Goal: Task Accomplishment & Management: Manage account settings

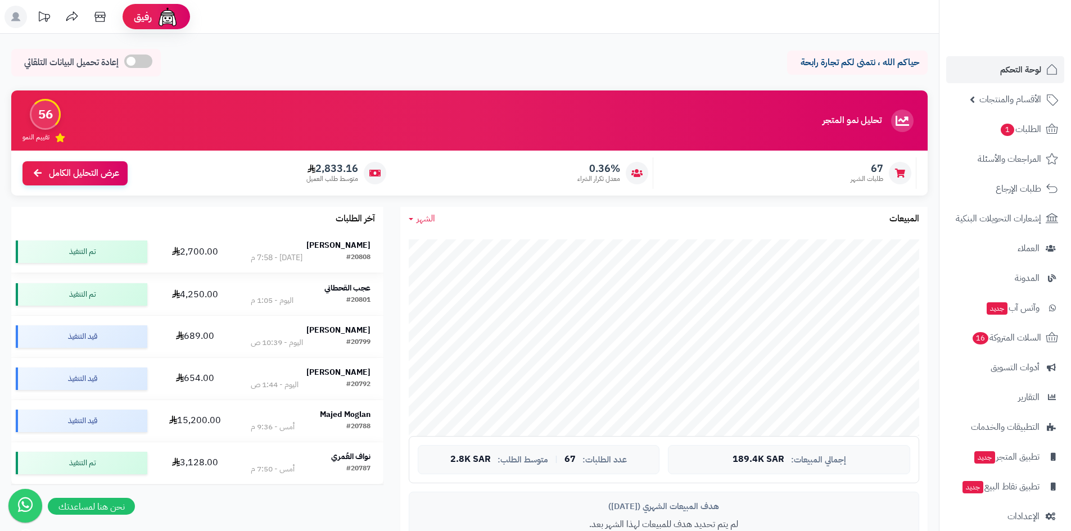
click at [340, 241] on strong "[PERSON_NAME]" at bounding box center [338, 245] width 64 height 12
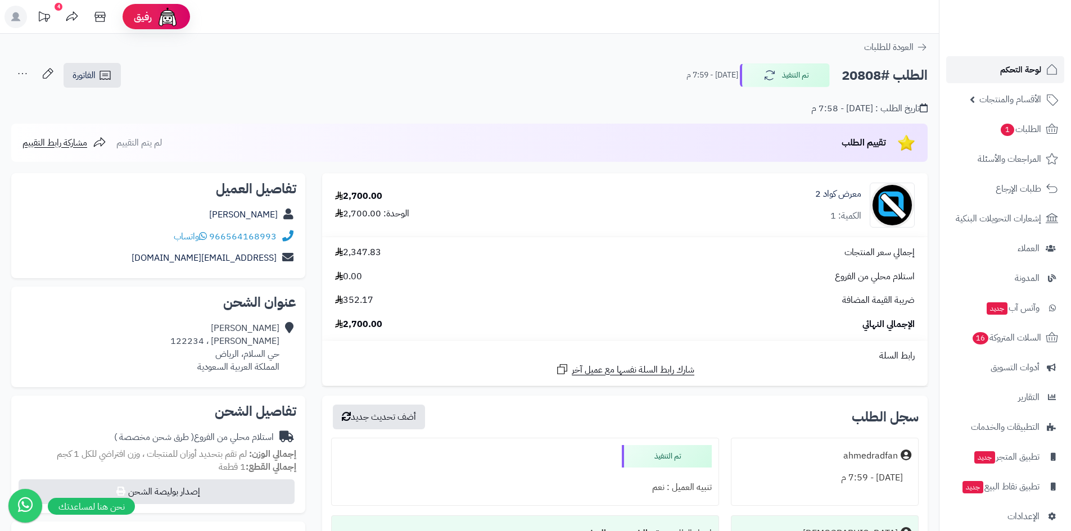
click at [1008, 74] on span "لوحة التحكم" at bounding box center [1020, 70] width 41 height 16
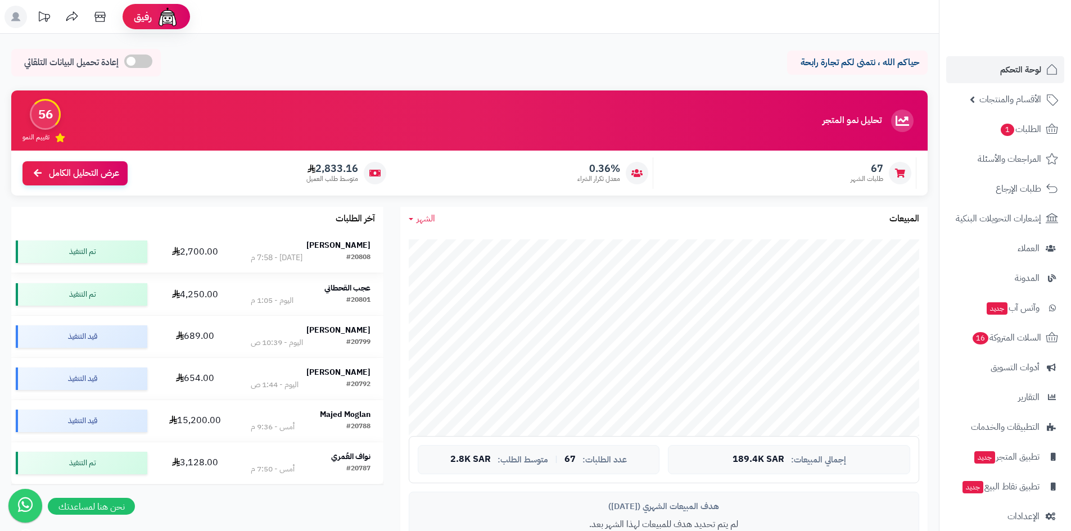
click at [330, 252] on div "#20808 اليوم - 7:58 م" at bounding box center [310, 257] width 119 height 11
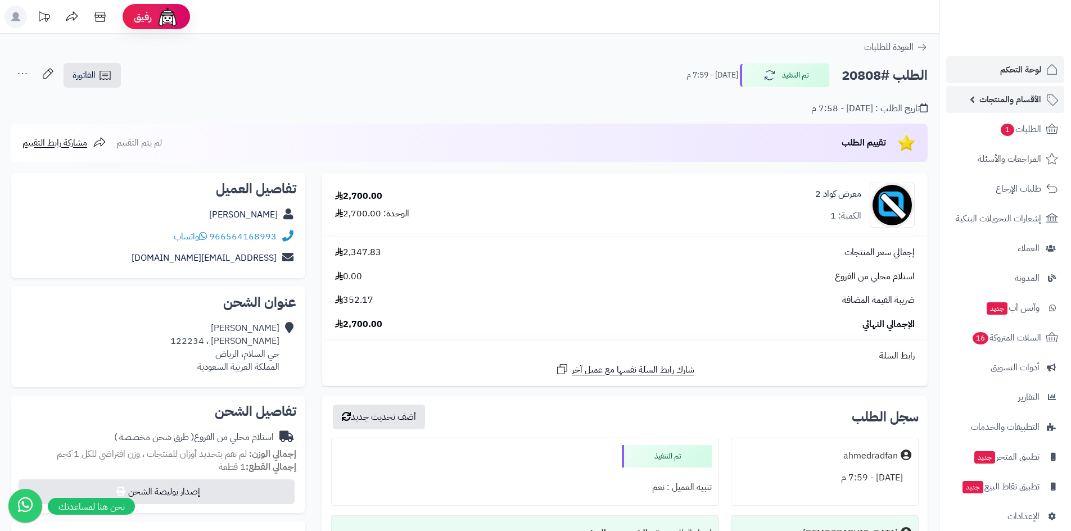
click at [989, 90] on link "الأقسام والمنتجات" at bounding box center [1005, 99] width 118 height 27
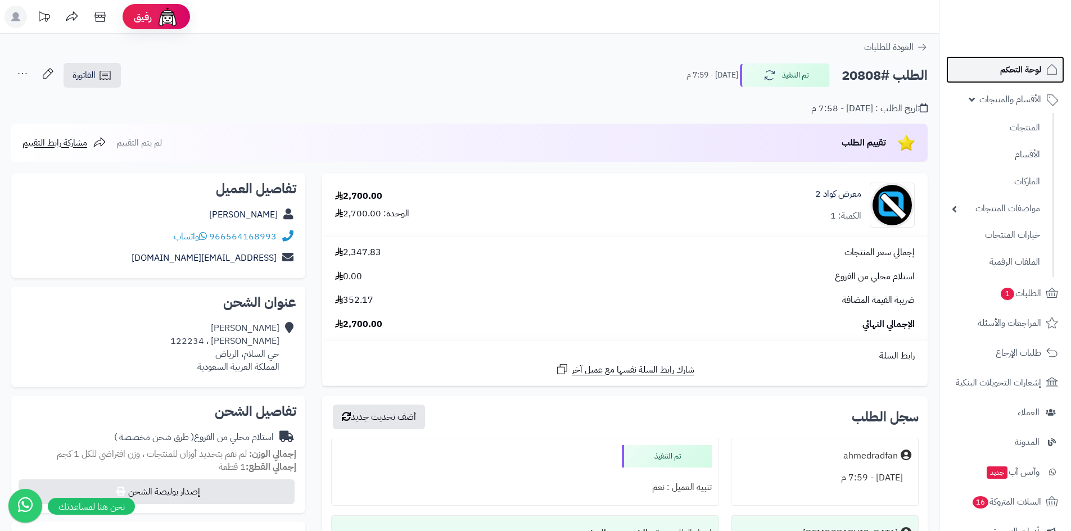
click at [1004, 69] on span "لوحة التحكم" at bounding box center [1020, 70] width 41 height 16
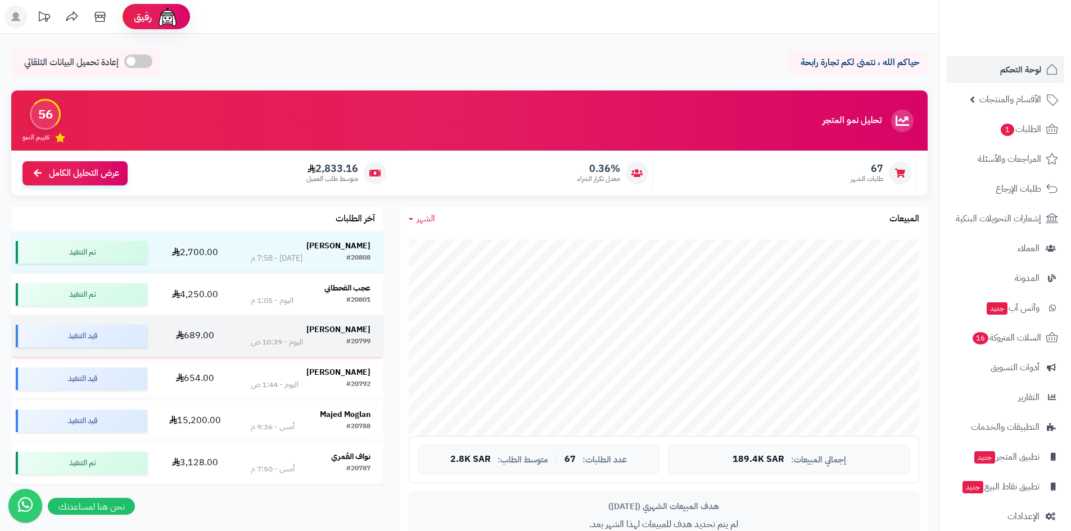
click at [352, 327] on strong "[PERSON_NAME]" at bounding box center [338, 330] width 64 height 12
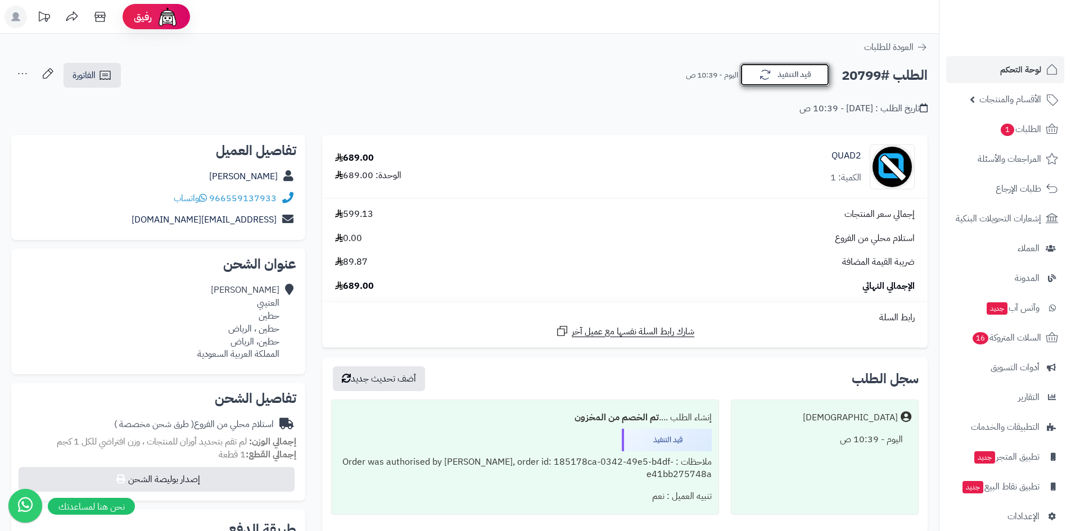
click at [781, 82] on button "قيد التنفيذ" at bounding box center [785, 75] width 90 height 24
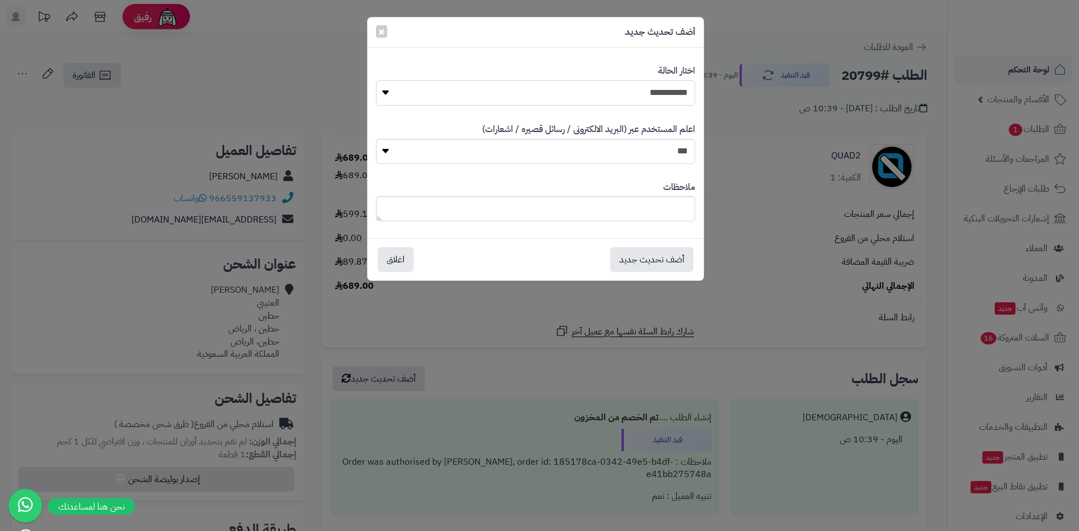
drag, startPoint x: 658, startPoint y: 98, endPoint x: 657, endPoint y: 105, distance: 6.2
click at [658, 98] on select "**********" at bounding box center [535, 92] width 319 height 25
select select "*"
click at [376, 80] on select "**********" at bounding box center [535, 92] width 319 height 25
click at [667, 257] on button "أضف تحديث جديد" at bounding box center [651, 259] width 83 height 25
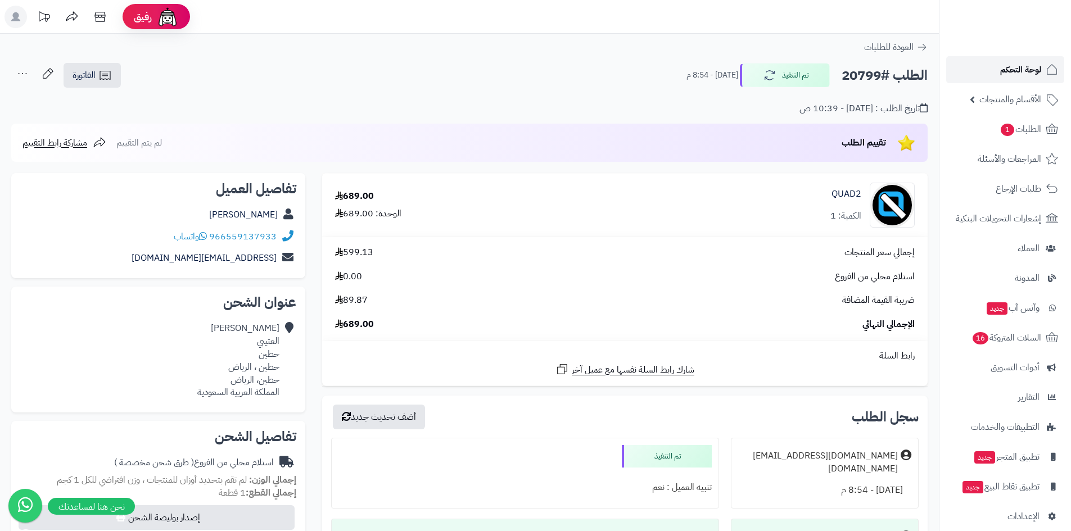
click at [1005, 70] on span "لوحة التحكم" at bounding box center [1020, 70] width 41 height 16
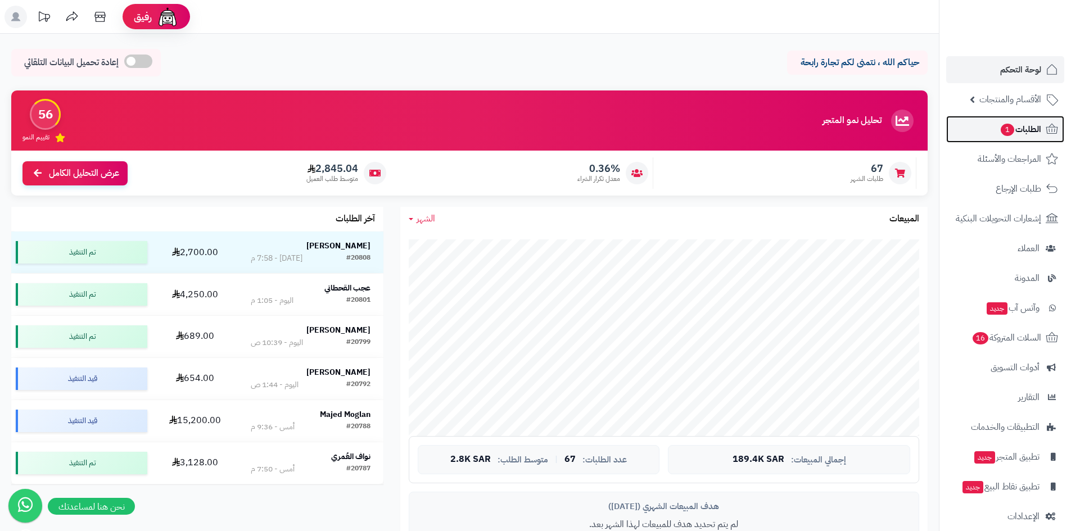
click at [1005, 125] on span "1" at bounding box center [1007, 129] width 15 height 13
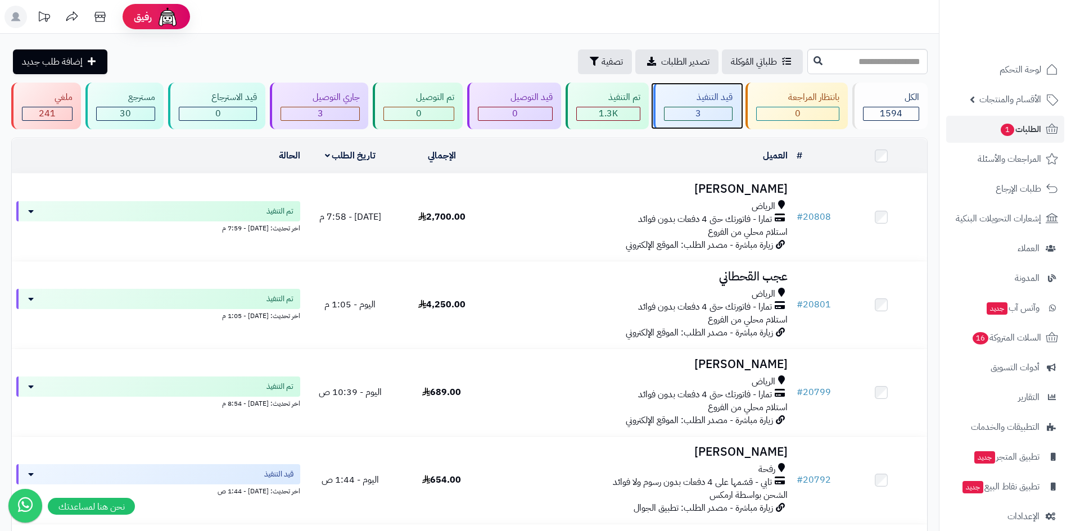
click at [681, 112] on div "3" at bounding box center [697, 113] width 67 height 13
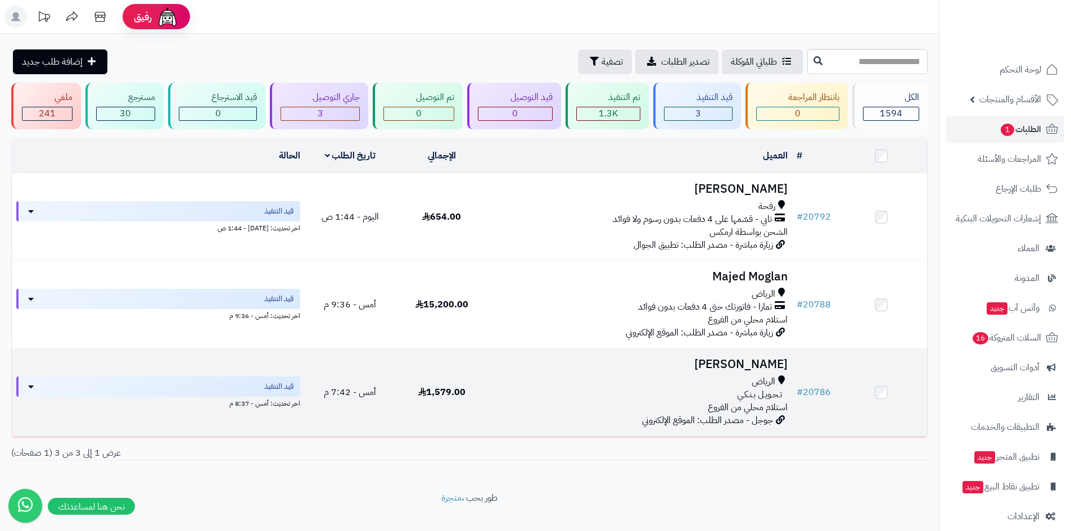
click at [728, 360] on h3 "Waseem Almalki" at bounding box center [640, 364] width 296 height 13
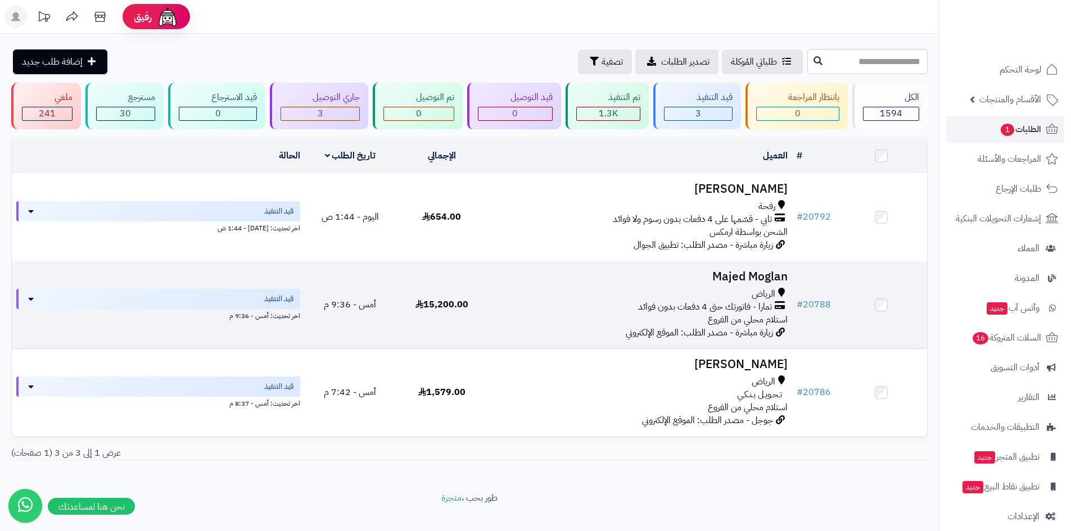
click at [766, 274] on h3 "Majed Moglan" at bounding box center [640, 276] width 296 height 13
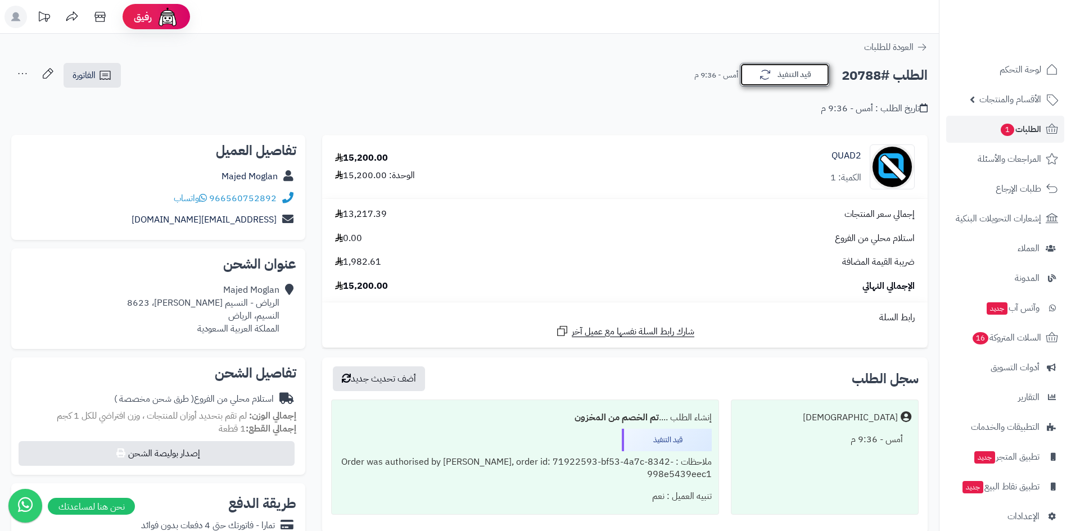
click at [801, 72] on button "قيد التنفيذ" at bounding box center [785, 75] width 90 height 24
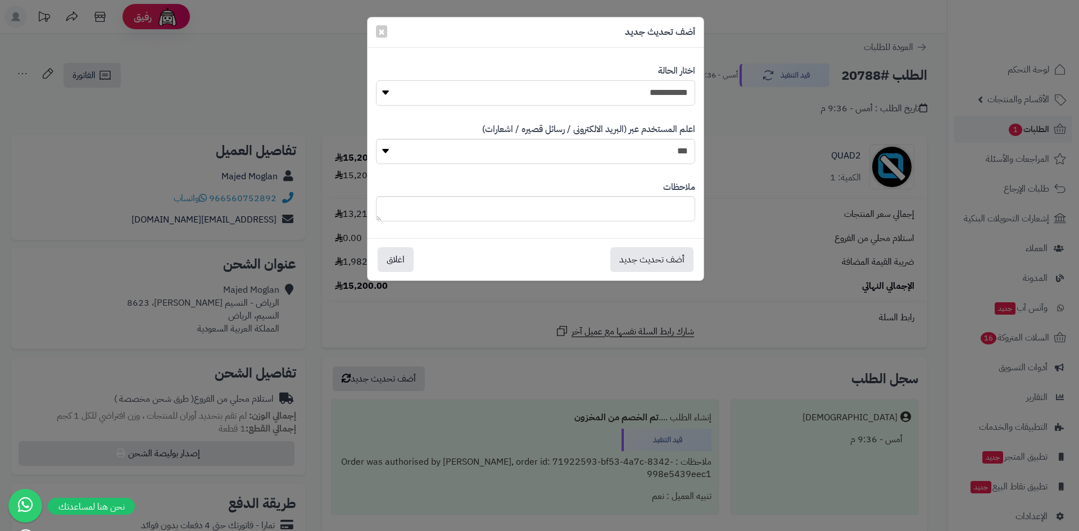
click at [669, 101] on select "**********" at bounding box center [535, 92] width 319 height 25
select select "*"
click at [376, 80] on select "**********" at bounding box center [535, 92] width 319 height 25
click at [661, 256] on button "أضف تحديث جديد" at bounding box center [651, 259] width 83 height 25
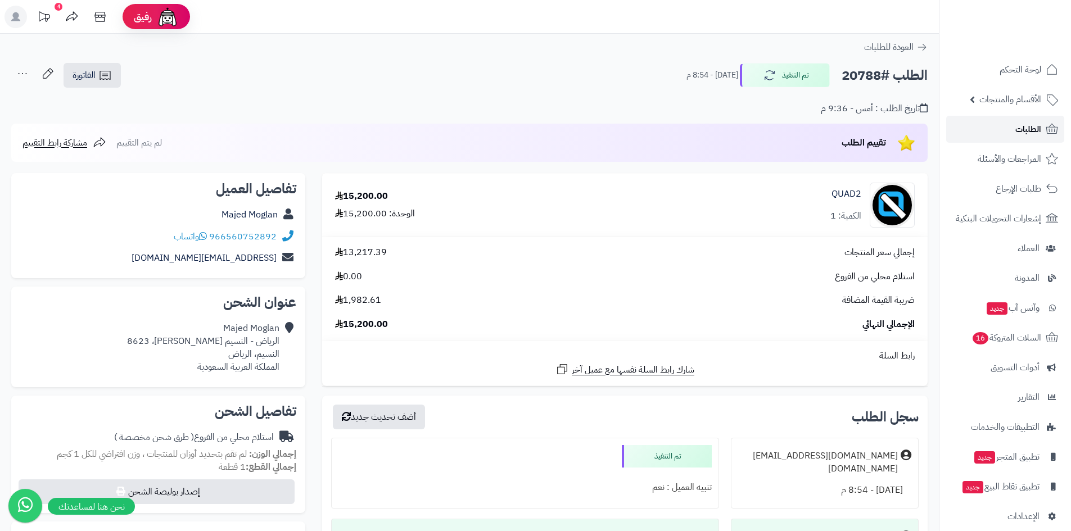
click at [1005, 129] on link "الطلبات" at bounding box center [1005, 129] width 118 height 27
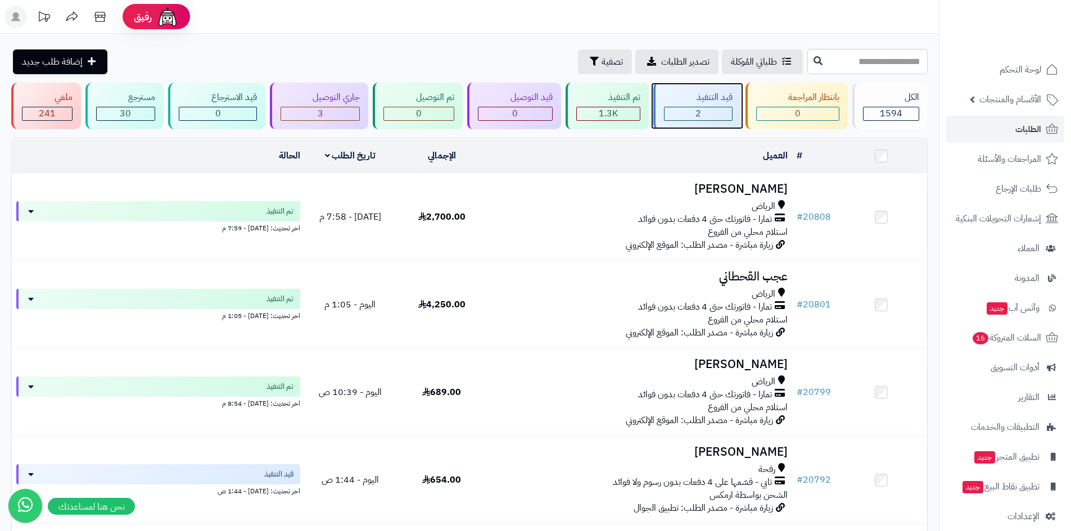
click at [695, 111] on div "2" at bounding box center [697, 113] width 67 height 13
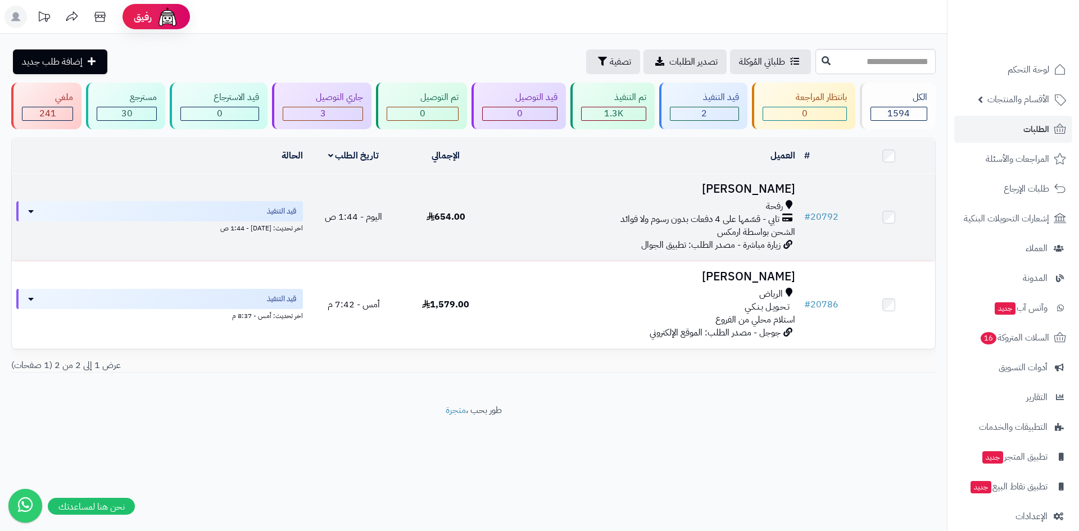
click at [768, 189] on h3 "[PERSON_NAME]" at bounding box center [646, 189] width 298 height 13
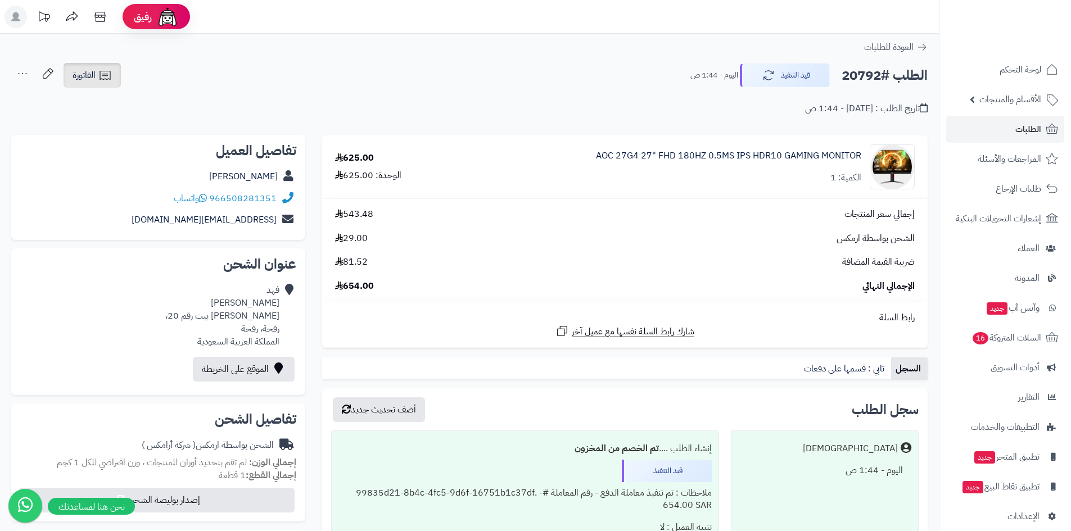
click at [100, 79] on icon at bounding box center [104, 75] width 13 height 13
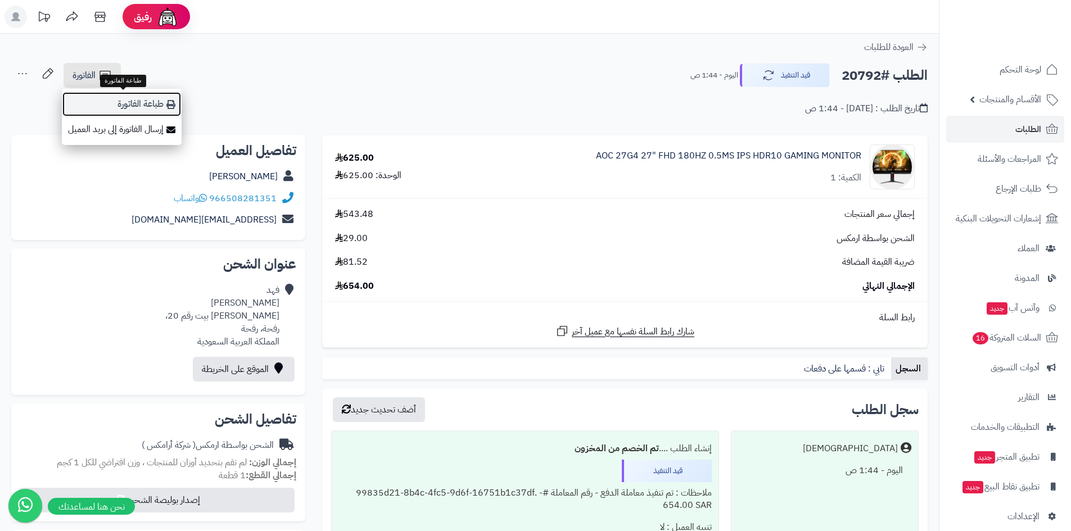
click at [102, 102] on link "طباعة الفاتورة" at bounding box center [122, 104] width 120 height 25
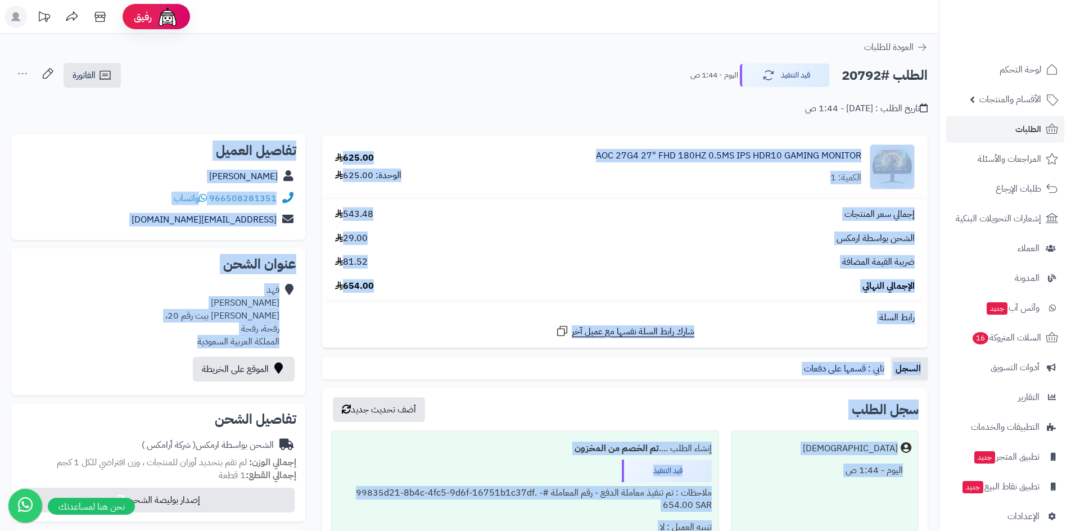
drag, startPoint x: 176, startPoint y: 343, endPoint x: 314, endPoint y: 165, distance: 225.5
click at [314, 165] on div "**********" at bounding box center [469, 485] width 933 height 701
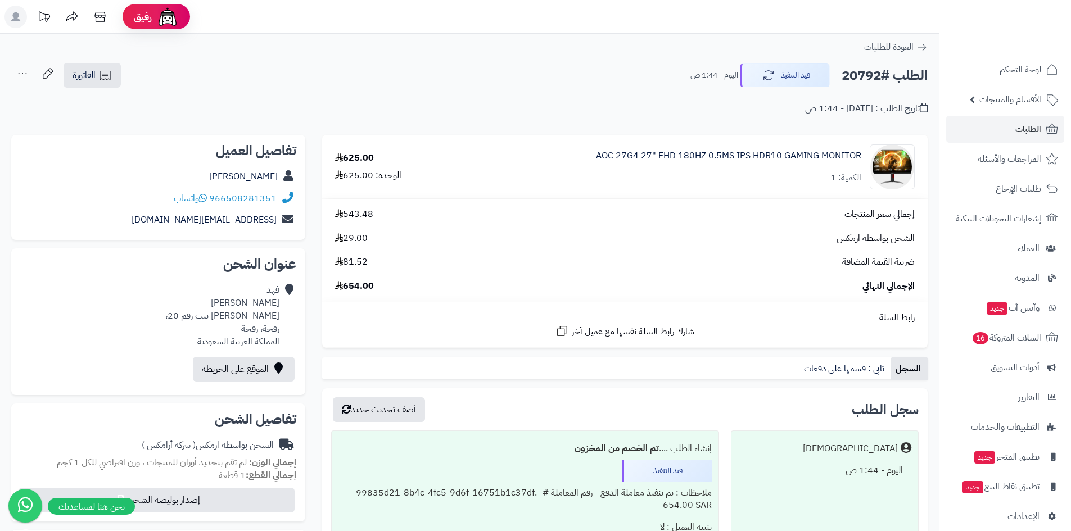
click at [47, 420] on h2 "تفاصيل الشحن" at bounding box center [158, 418] width 276 height 13
drag, startPoint x: 229, startPoint y: 326, endPoint x: 280, endPoint y: 330, distance: 50.8
click at [280, 330] on div "فهد العنزي سهل بن سعد بيت رقم 20، رفحة، رفحة المملكة العربية السعودية" at bounding box center [158, 315] width 276 height 73
click at [155, 347] on div "فهد العنزي سهل بن سعد بيت رقم 20، رفحة، رفحة المملكة العربية السعودية" at bounding box center [158, 315] width 276 height 73
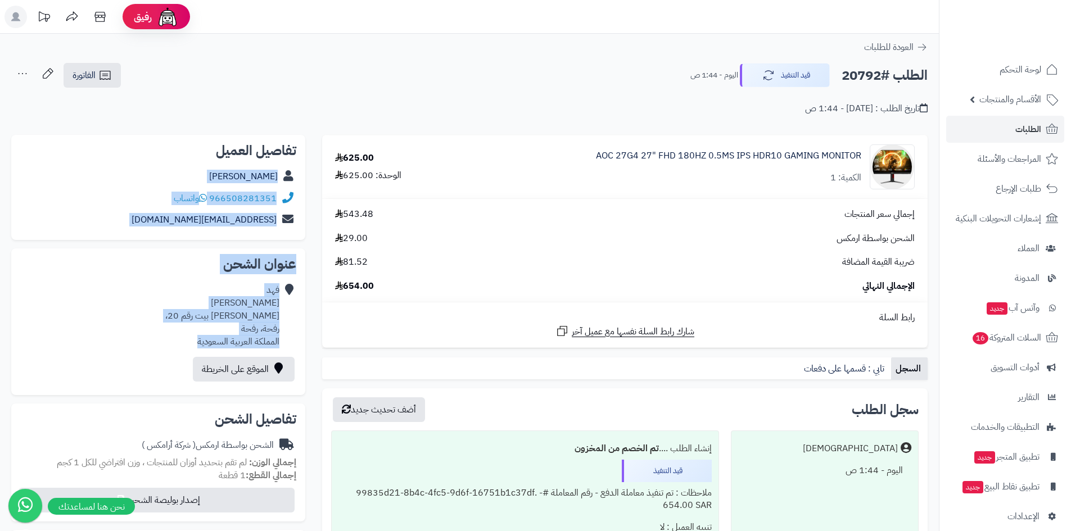
drag, startPoint x: 185, startPoint y: 348, endPoint x: 302, endPoint y: 178, distance: 206.5
click at [302, 178] on div "**********" at bounding box center [158, 485] width 311 height 701
copy div "فهد العنزي 966508281351 واتساب mgnoonk6622@gmail.com عنوان الشحن فهد العنزي سهل…"
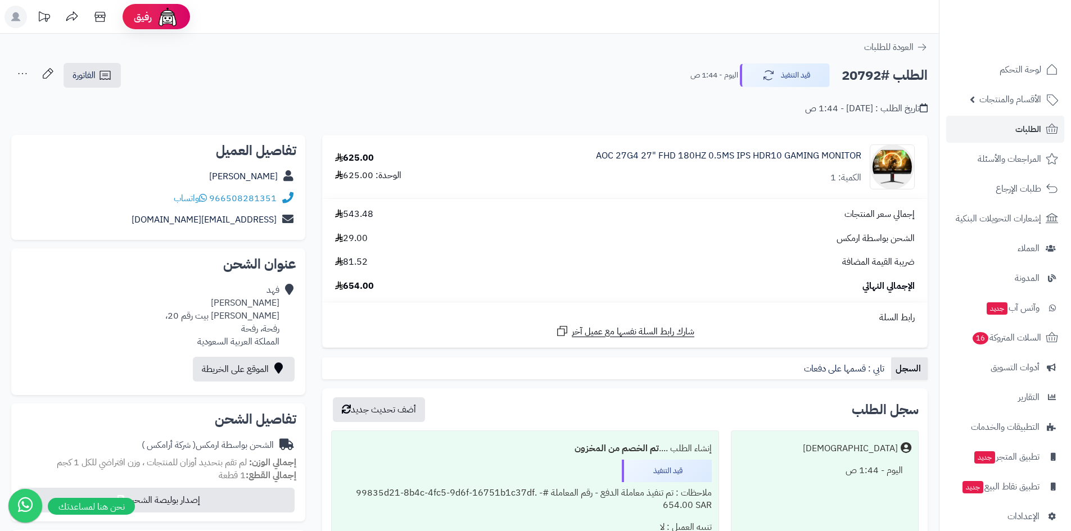
click at [102, 362] on div "الموقع على الخريطة" at bounding box center [158, 369] width 276 height 34
click at [989, 69] on link "لوحة التحكم" at bounding box center [1005, 69] width 118 height 27
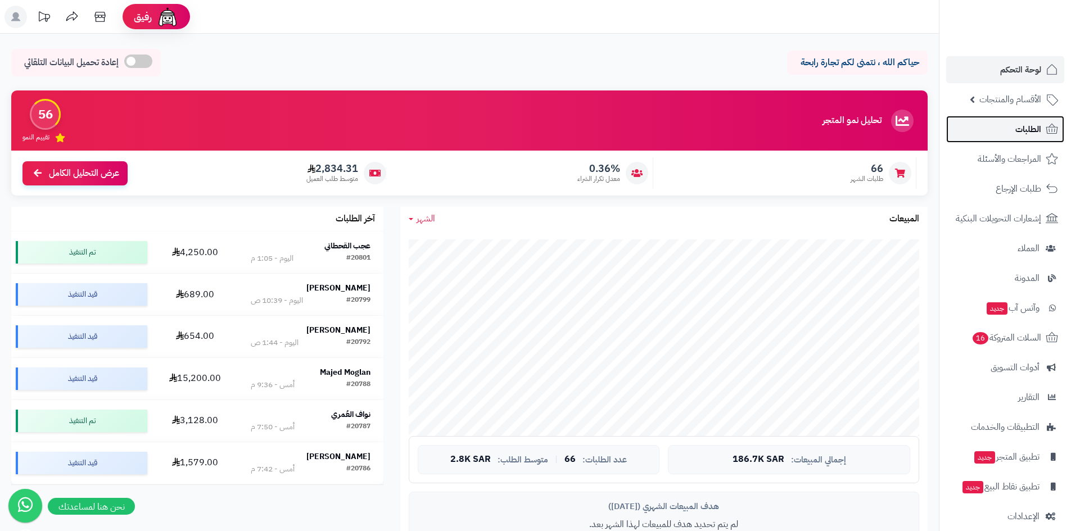
click at [1011, 134] on link "الطلبات" at bounding box center [1005, 129] width 118 height 27
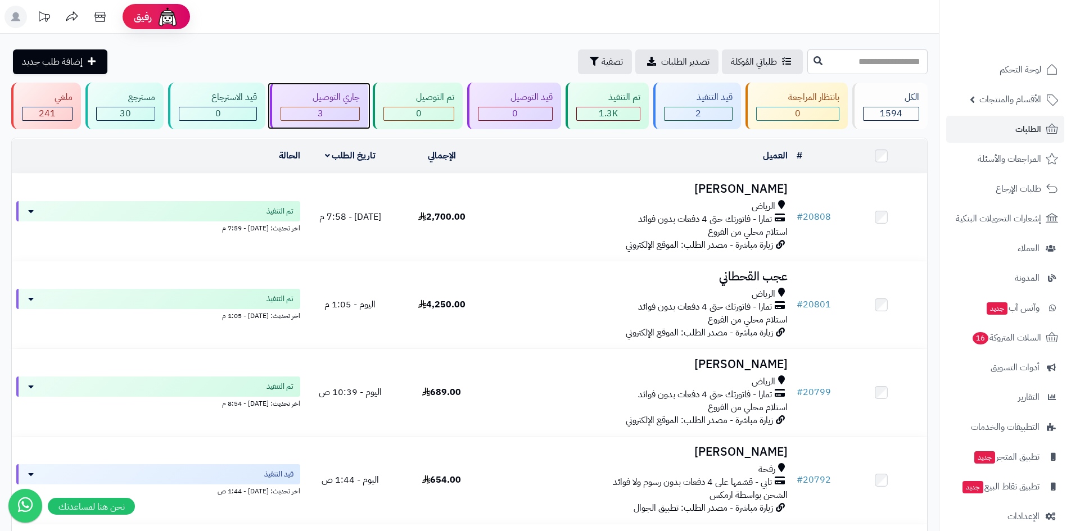
click at [354, 101] on div "جاري التوصيل" at bounding box center [320, 97] width 80 height 13
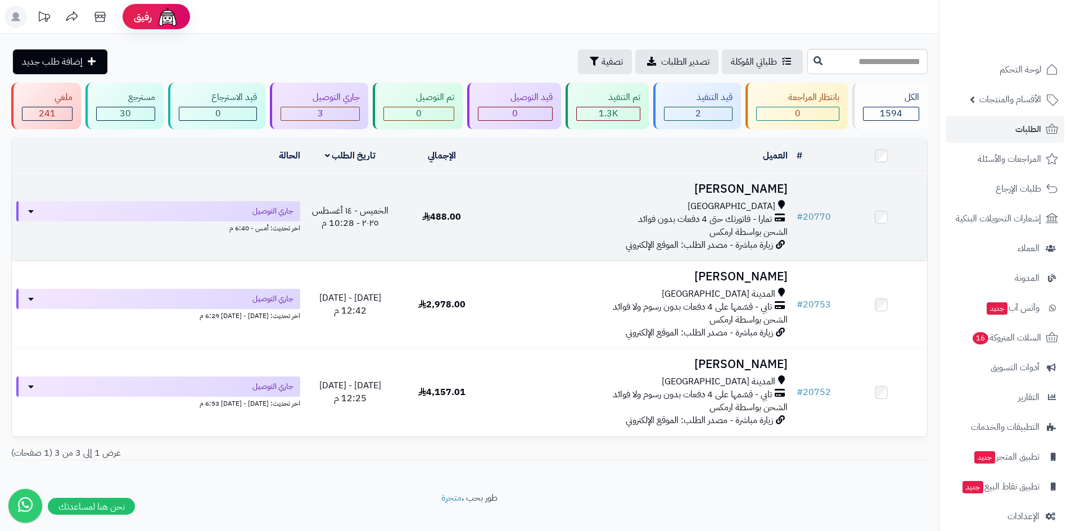
click at [757, 188] on h3 "[PERSON_NAME]" at bounding box center [640, 189] width 296 height 13
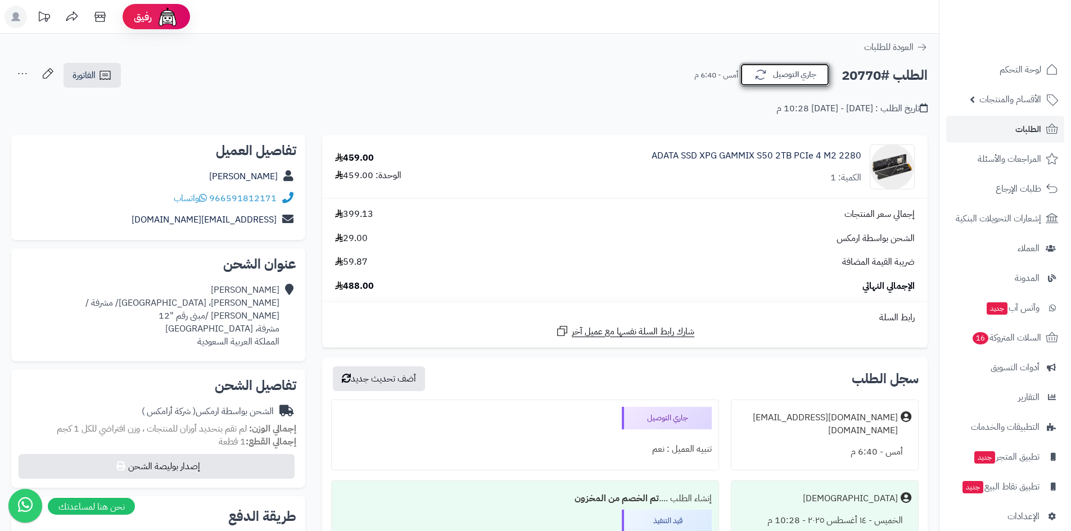
click at [792, 77] on button "جاري التوصيل" at bounding box center [785, 75] width 90 height 24
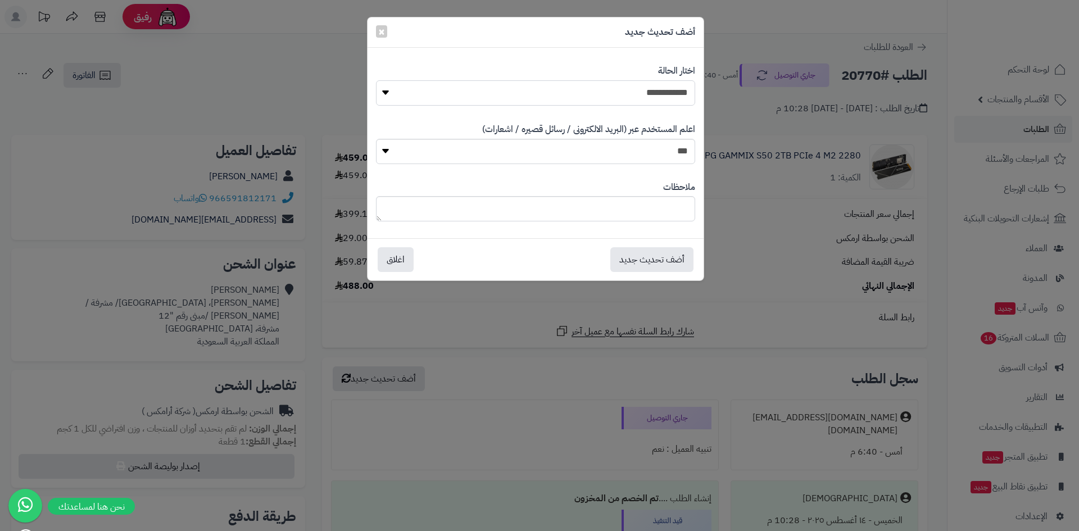
click at [662, 91] on select "**********" at bounding box center [535, 92] width 319 height 25
select select "*"
click at [376, 80] on select "**********" at bounding box center [535, 92] width 319 height 25
click at [658, 253] on button "أضف تحديث جديد" at bounding box center [651, 259] width 83 height 25
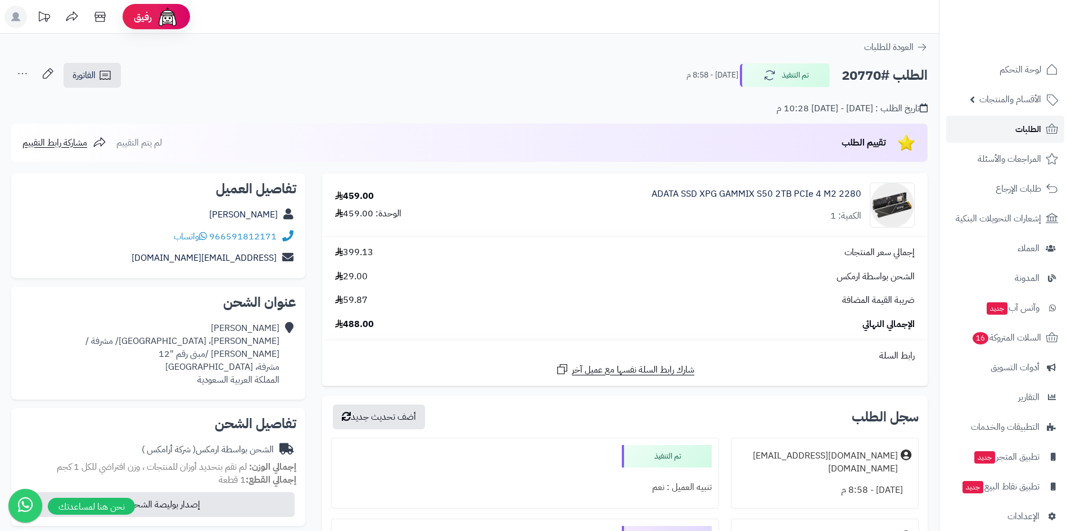
click at [1030, 124] on span "الطلبات" at bounding box center [1028, 129] width 26 height 16
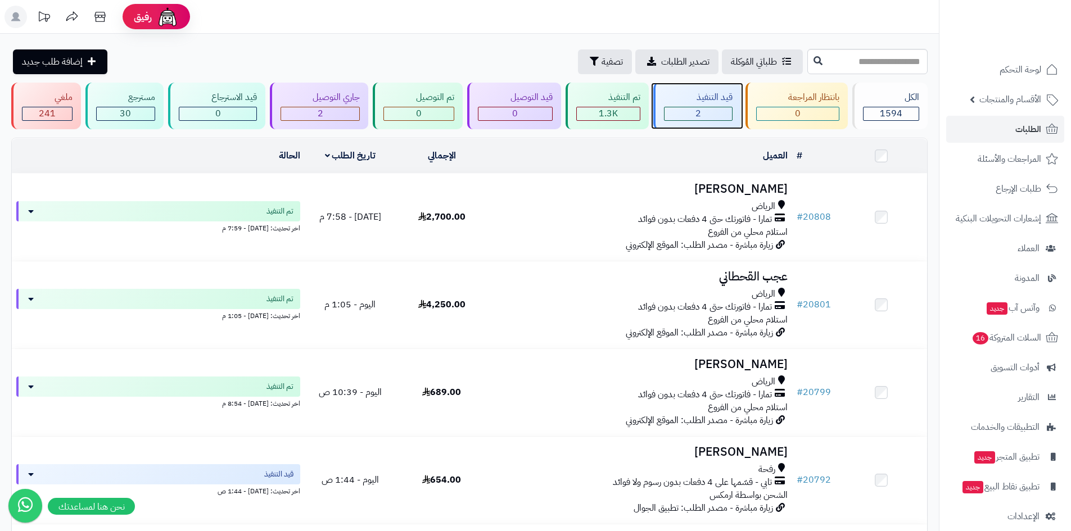
click at [710, 111] on div "2" at bounding box center [697, 113] width 67 height 13
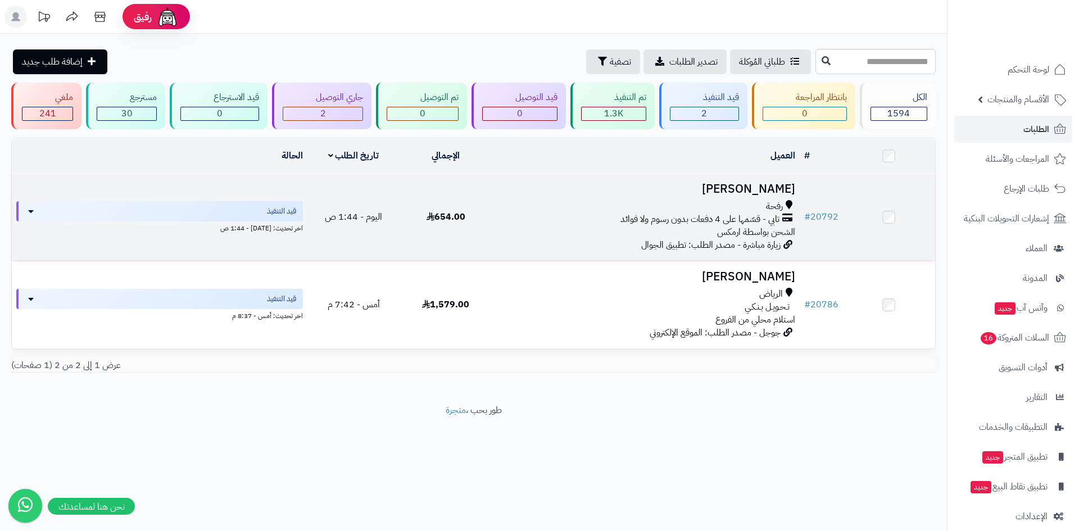
click at [784, 186] on h3 "[PERSON_NAME]" at bounding box center [646, 189] width 298 height 13
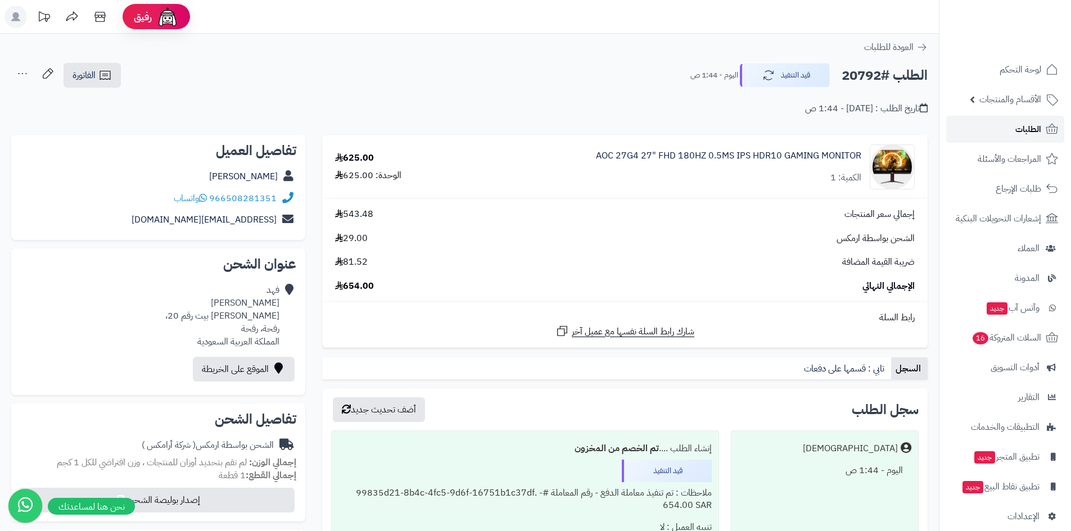
click at [989, 129] on link "الطلبات" at bounding box center [1005, 129] width 118 height 27
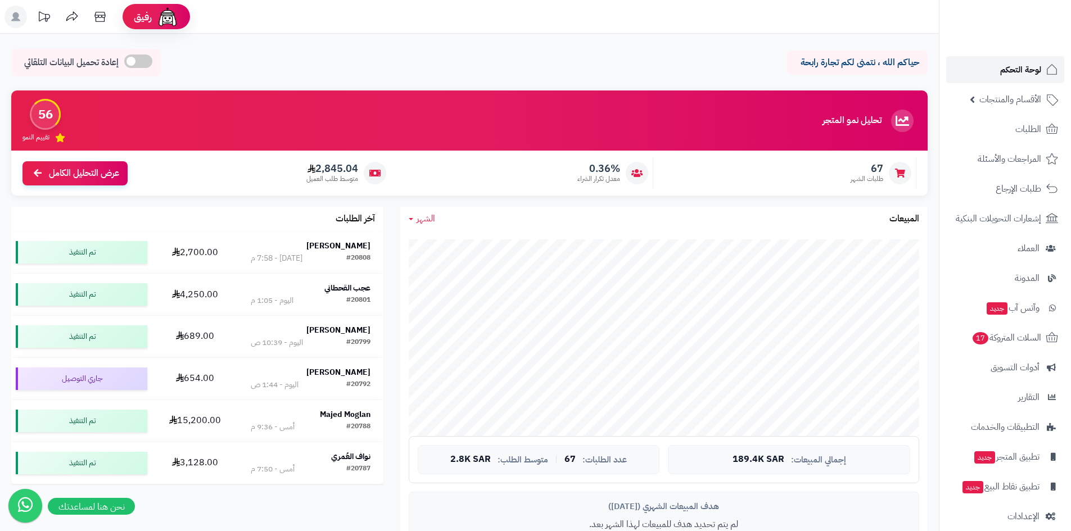
click at [995, 72] on link "لوحة التحكم" at bounding box center [1005, 69] width 118 height 27
click at [991, 340] on span "السلات المتروكة 17" at bounding box center [1006, 338] width 70 height 16
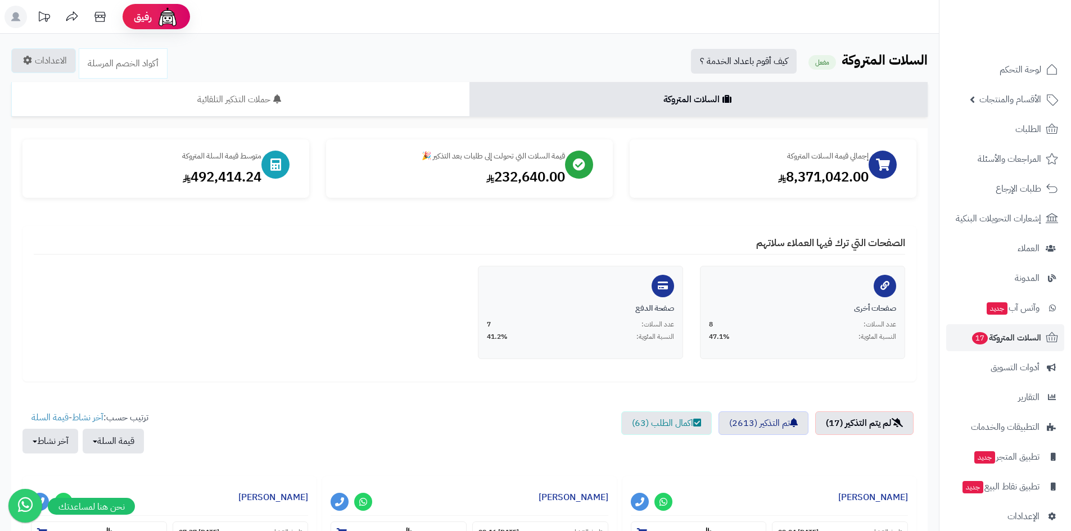
scroll to position [281, 0]
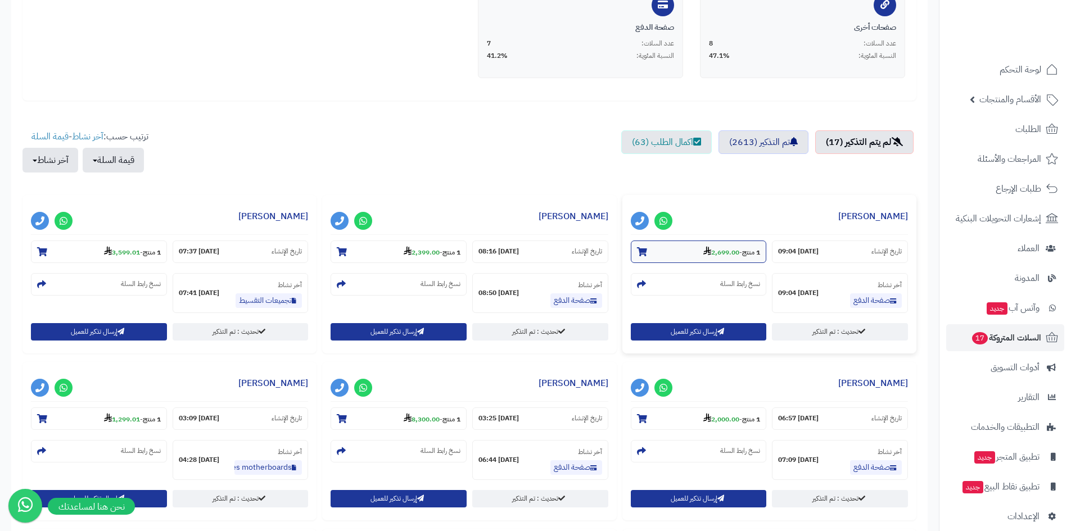
click at [675, 256] on section "1 منتج - 2,699.00" at bounding box center [699, 252] width 136 height 22
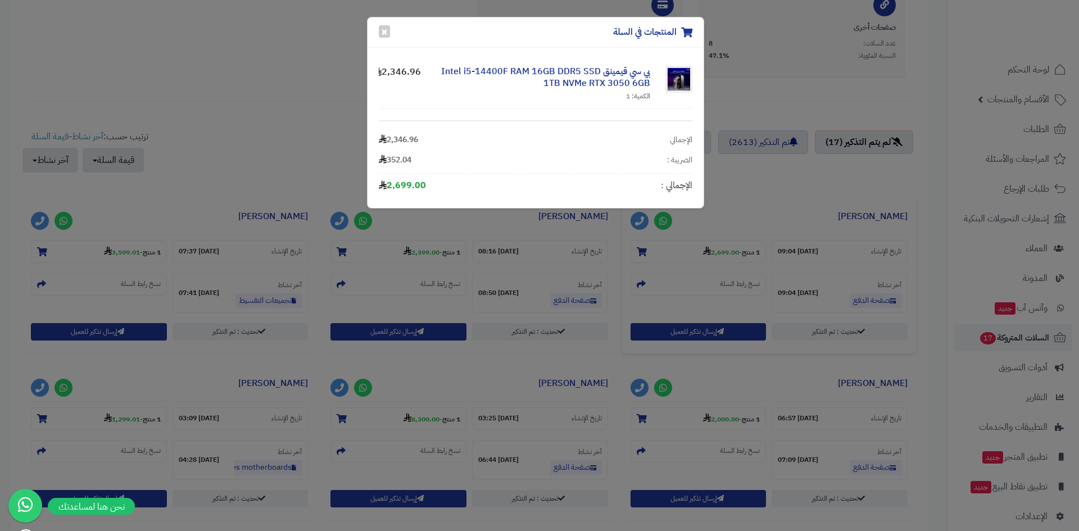
click at [674, 258] on div "المنتجات في السلة × بي سي قيمينق Intel i5-14400F RAM 16GB DDR5 SSD 1TB NVMe RTX…" at bounding box center [539, 265] width 1079 height 531
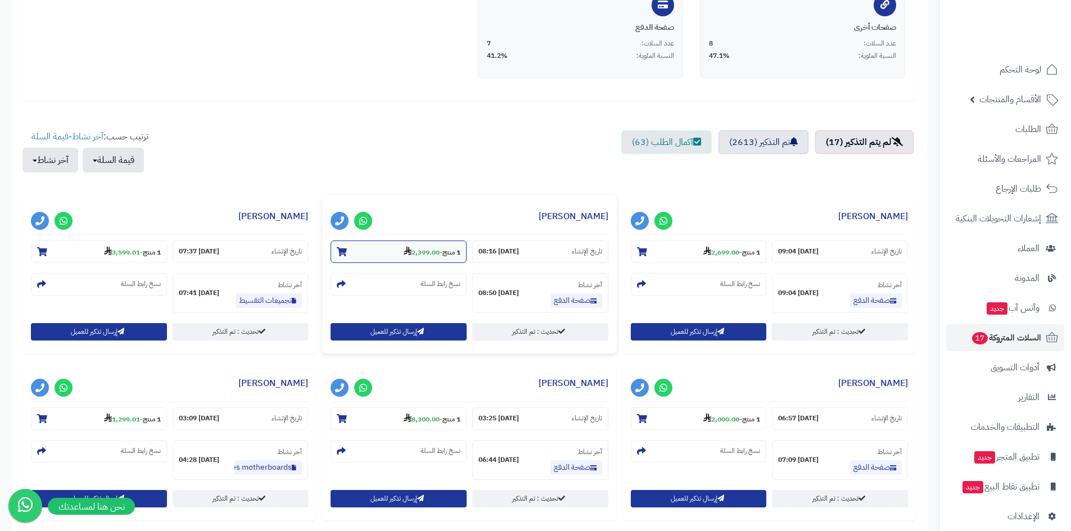
click at [425, 248] on strong "2,399.00" at bounding box center [421, 252] width 36 height 10
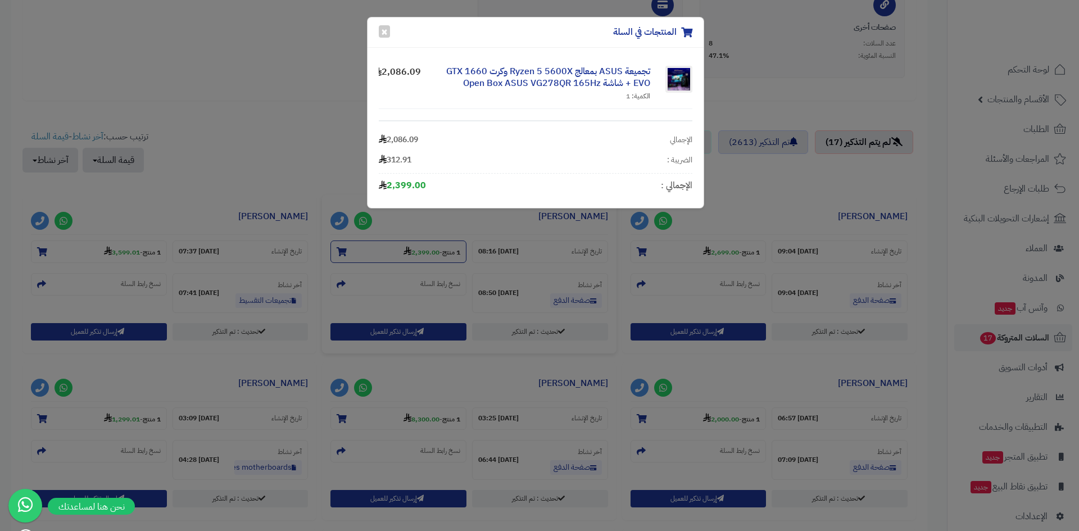
click at [425, 248] on div "المنتجات في السلة × تجميعة ASUS بمعالج Ryzen 5 5600X وكرت GTX 1660 EVO + شاشة O…" at bounding box center [539, 265] width 1079 height 531
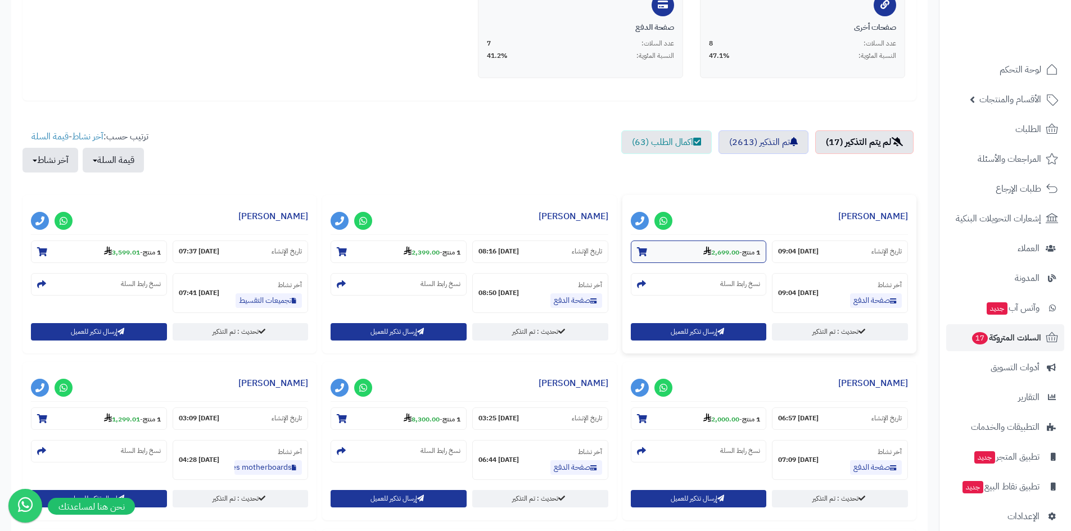
click at [687, 256] on section "1 منتج - 2,699.00" at bounding box center [699, 252] width 136 height 22
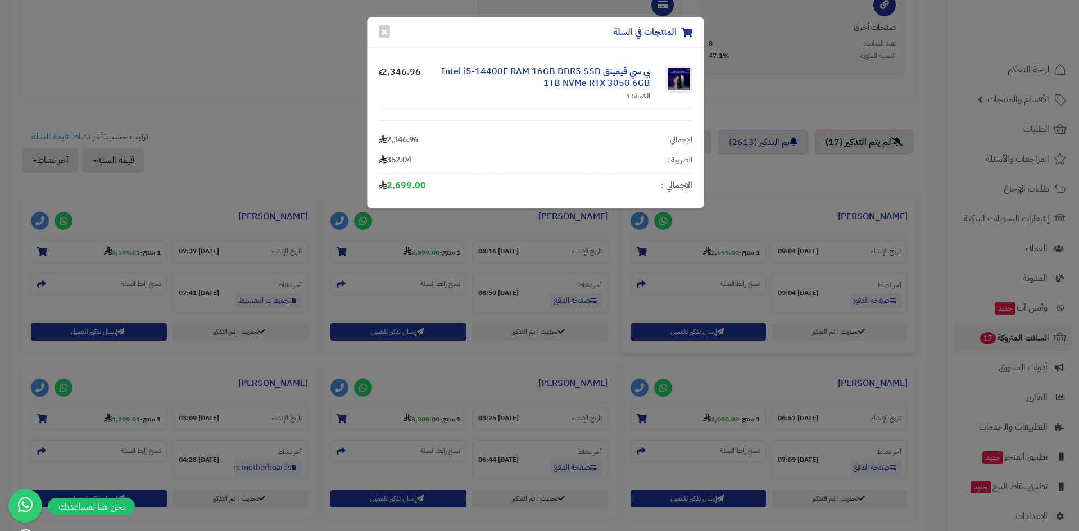
click at [719, 15] on div "المنتجات في السلة × بي سي قيمينق Intel i5-14400F RAM 16GB DDR5 SSD 1TB NVMe RTX…" at bounding box center [539, 265] width 1079 height 531
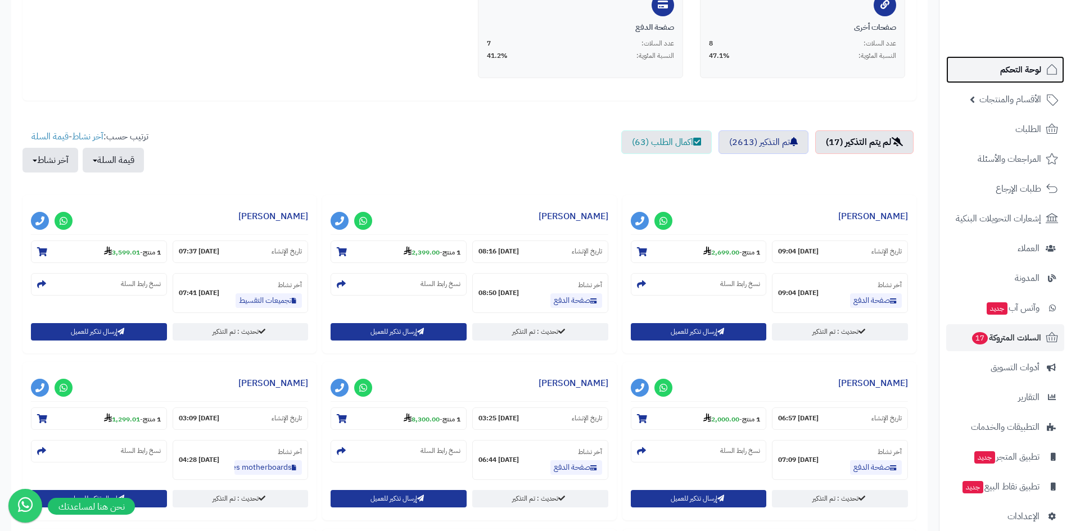
click at [1000, 68] on span "لوحة التحكم" at bounding box center [1020, 70] width 41 height 16
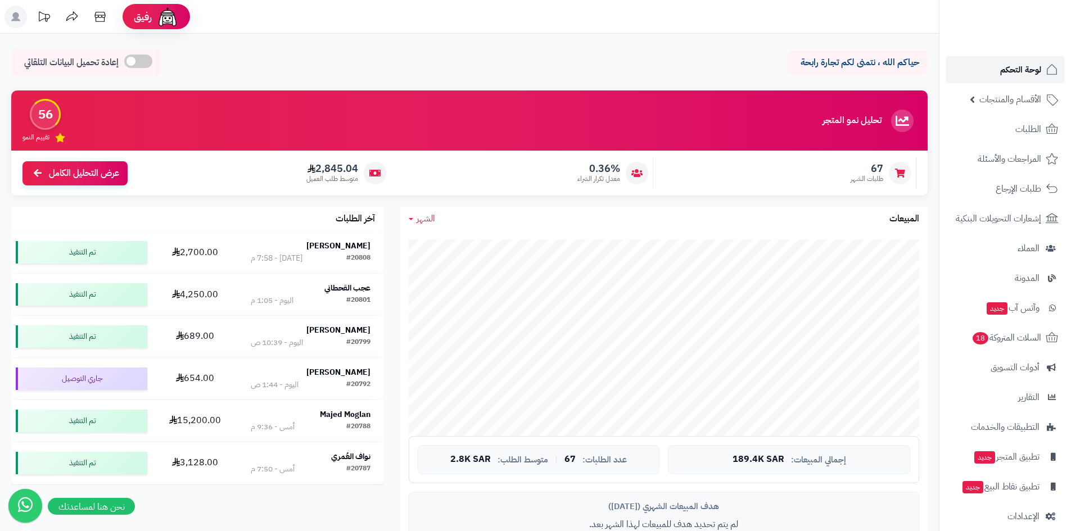
click at [976, 76] on link "لوحة التحكم" at bounding box center [1005, 69] width 118 height 27
click at [976, 71] on link "لوحة التحكم" at bounding box center [1005, 69] width 118 height 27
